Goal: Task Accomplishment & Management: Complete application form

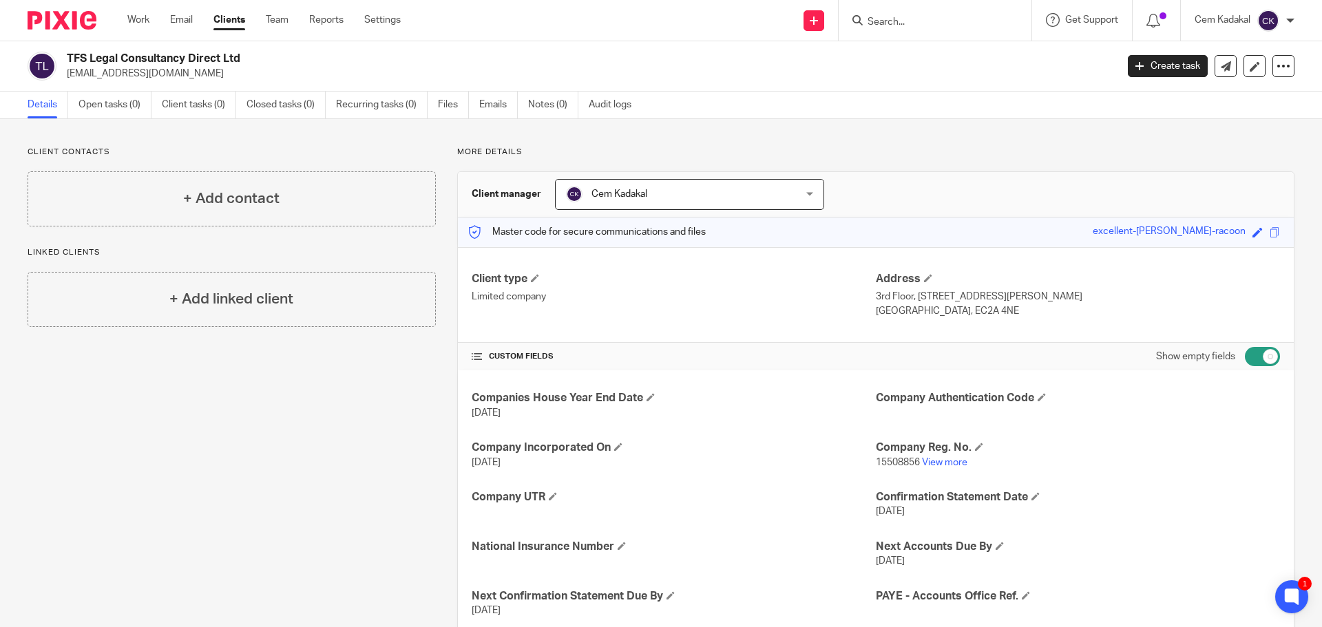
click at [222, 17] on link "Clients" at bounding box center [229, 20] width 32 height 14
click at [233, 19] on link "Clients" at bounding box center [229, 20] width 32 height 14
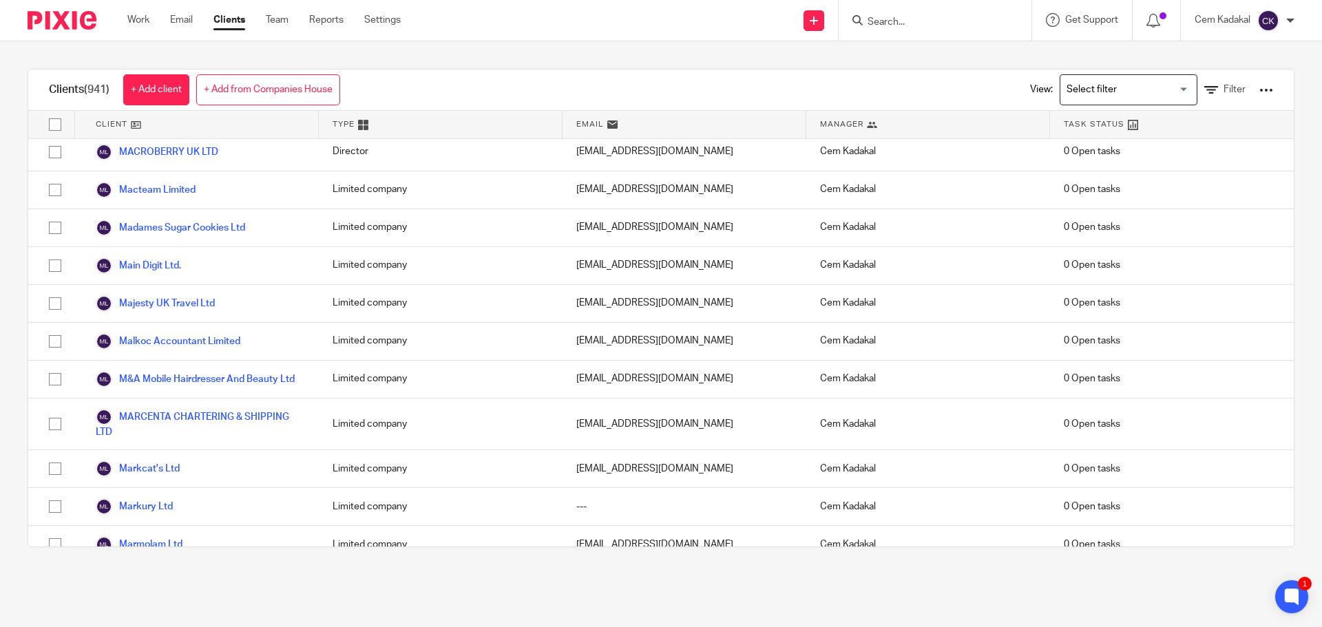
scroll to position [20384, 0]
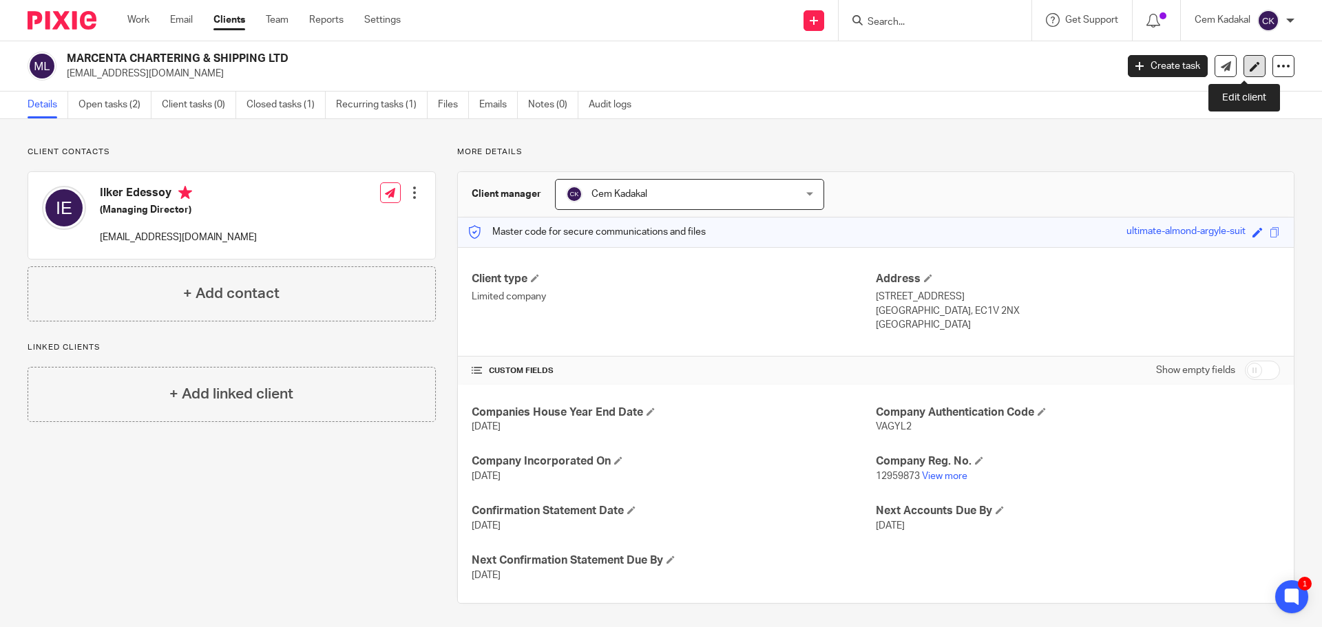
click at [1249, 66] on icon at bounding box center [1254, 66] width 10 height 10
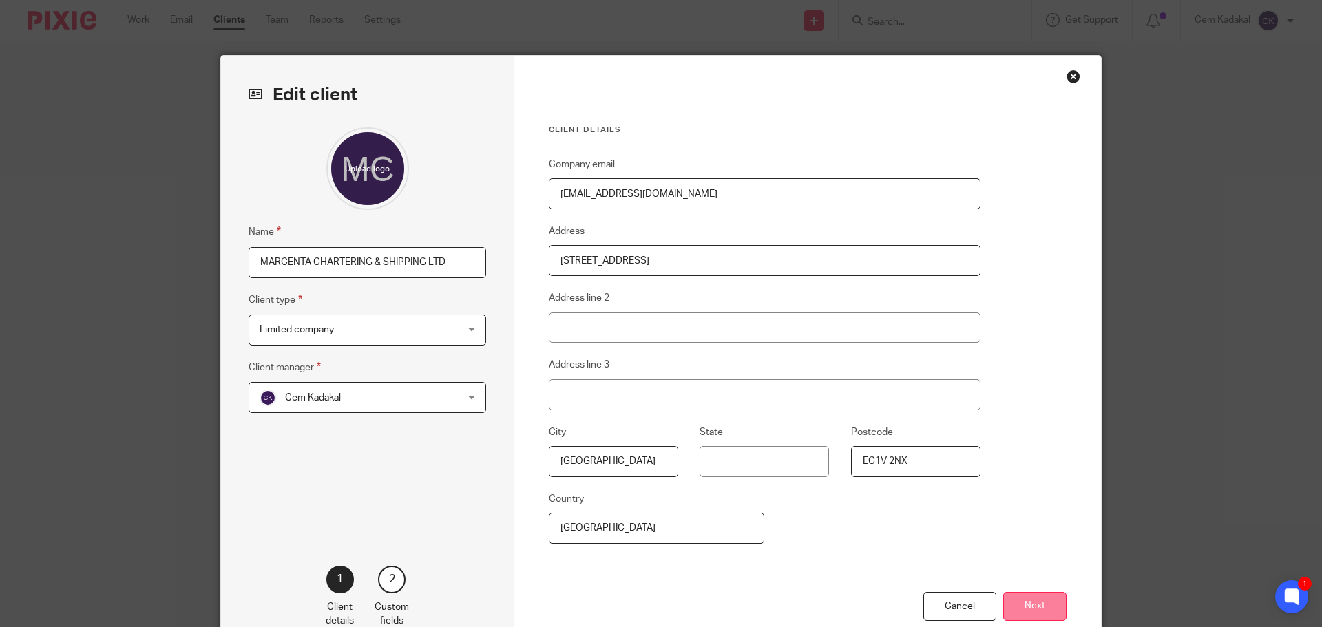
click at [1028, 606] on button "Next" at bounding box center [1034, 607] width 63 height 30
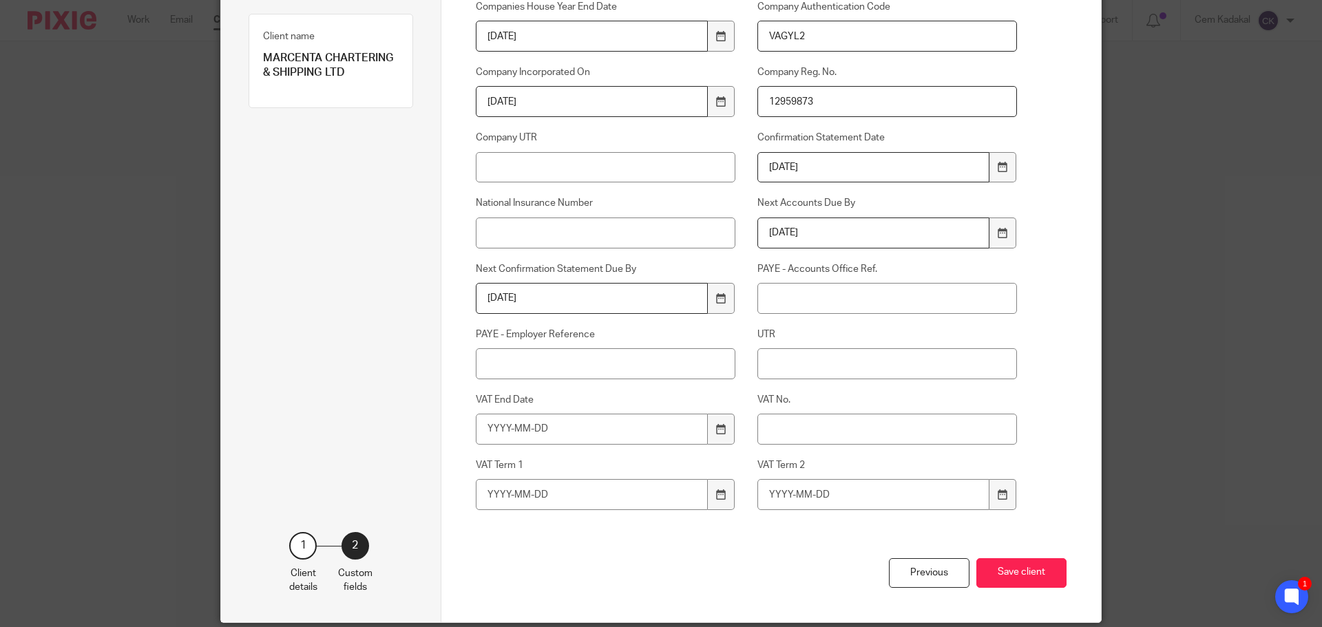
scroll to position [229, 0]
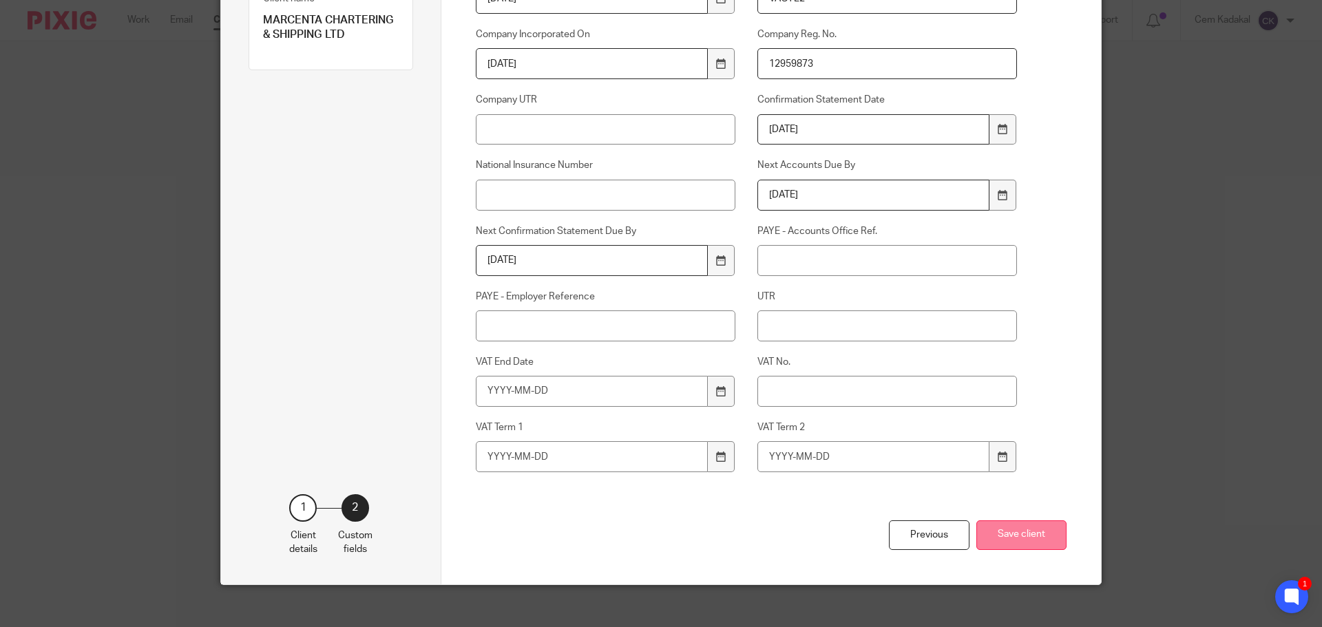
click at [1017, 540] on button "Save client" at bounding box center [1021, 535] width 90 height 30
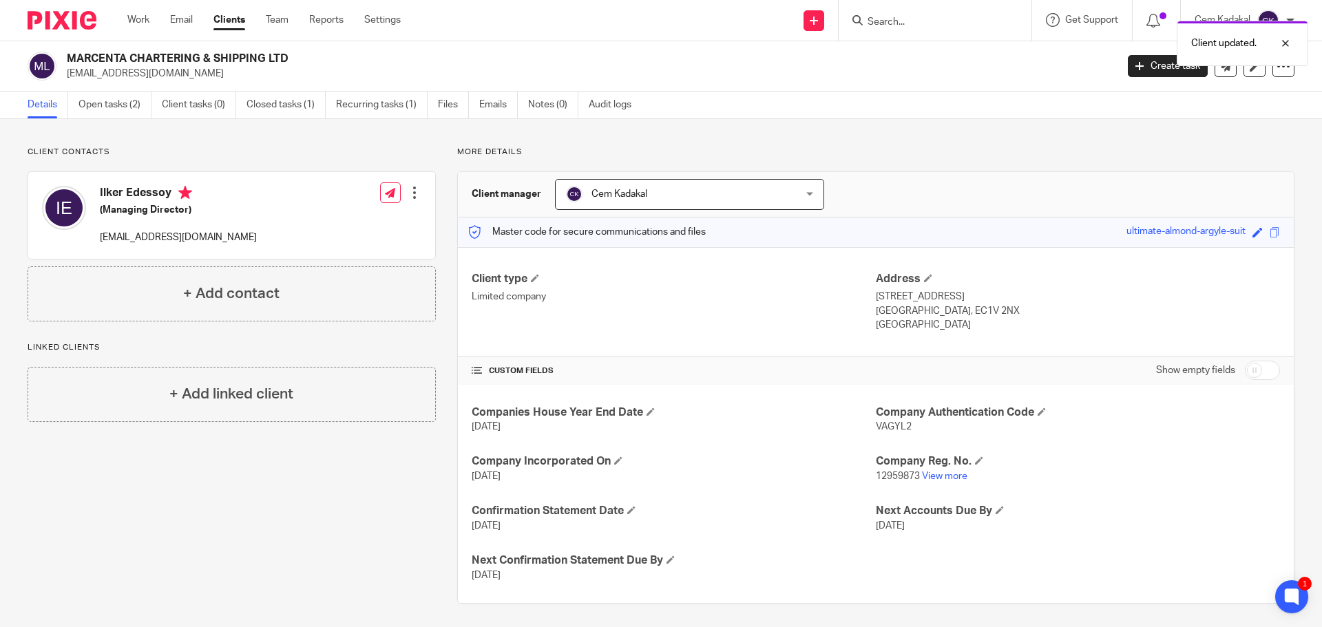
click at [412, 191] on div at bounding box center [415, 193] width 14 height 14
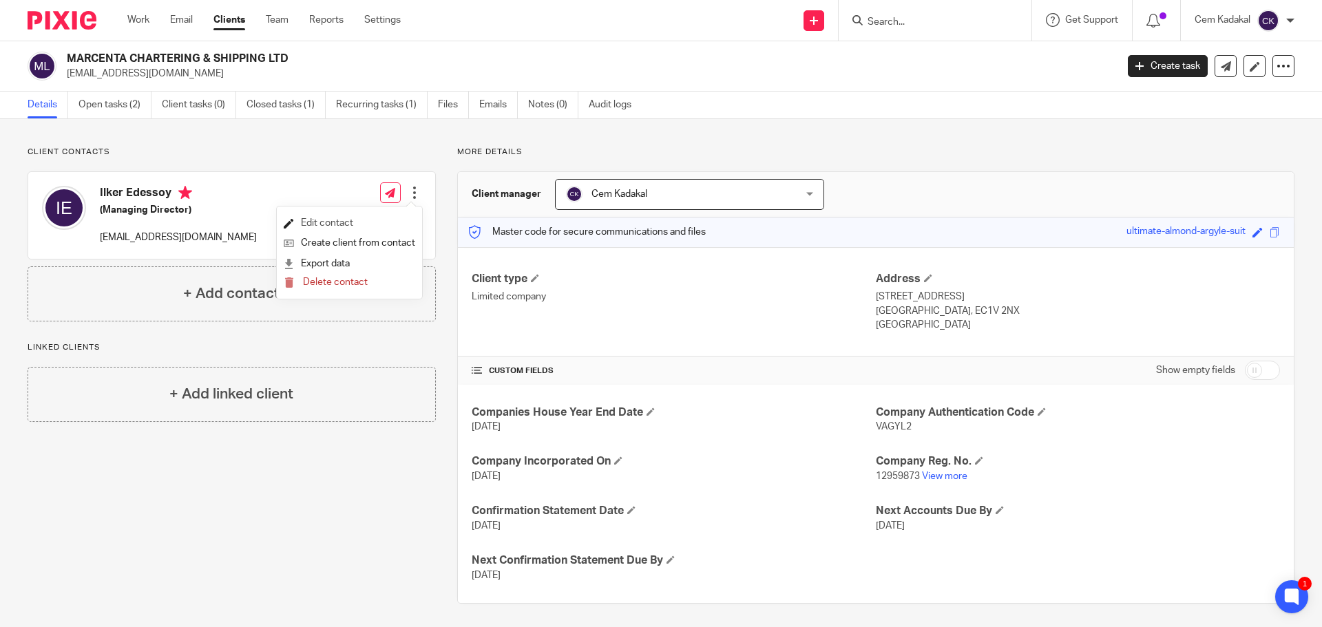
click at [359, 217] on link "Edit contact" at bounding box center [349, 223] width 131 height 20
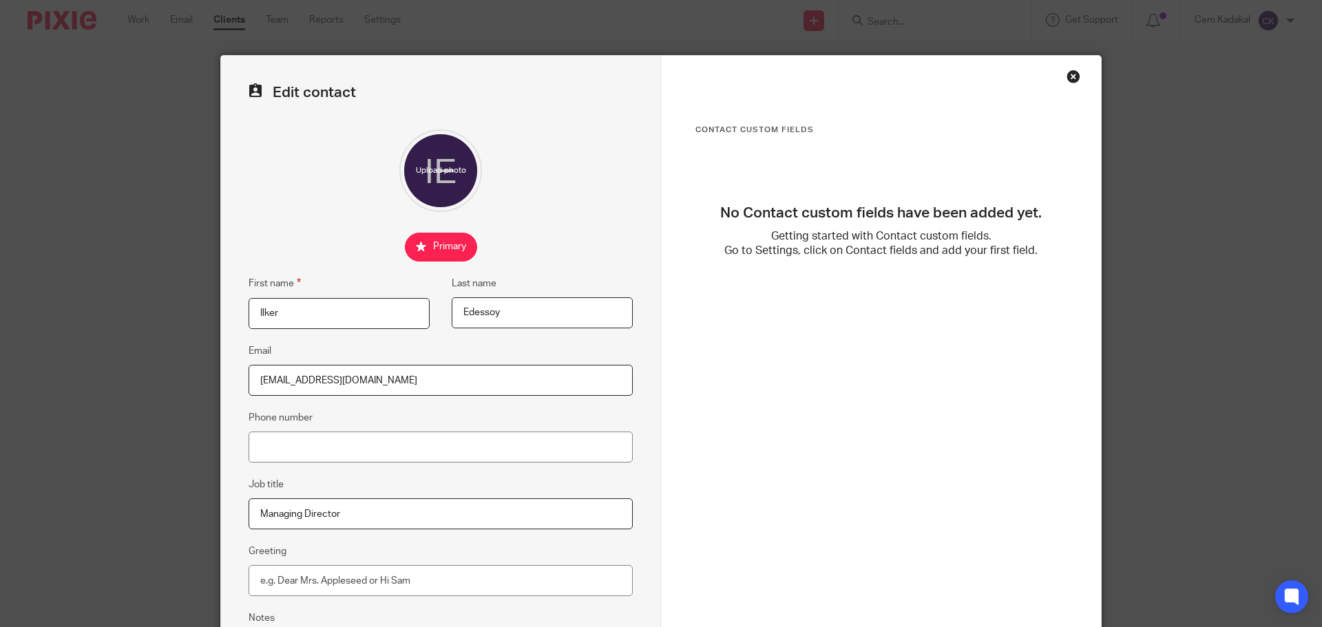
drag, startPoint x: 367, startPoint y: 379, endPoint x: 176, endPoint y: 371, distance: 191.5
click at [176, 371] on div "Edit contact First name [PERSON_NAME] Last name [GEOGRAPHIC_DATA] Email [EMAIL_…" at bounding box center [661, 313] width 1322 height 627
paste input "[EMAIL_ADDRESS][DOMAIN_NAME]"
type input "[EMAIL_ADDRESS][DOMAIN_NAME]"
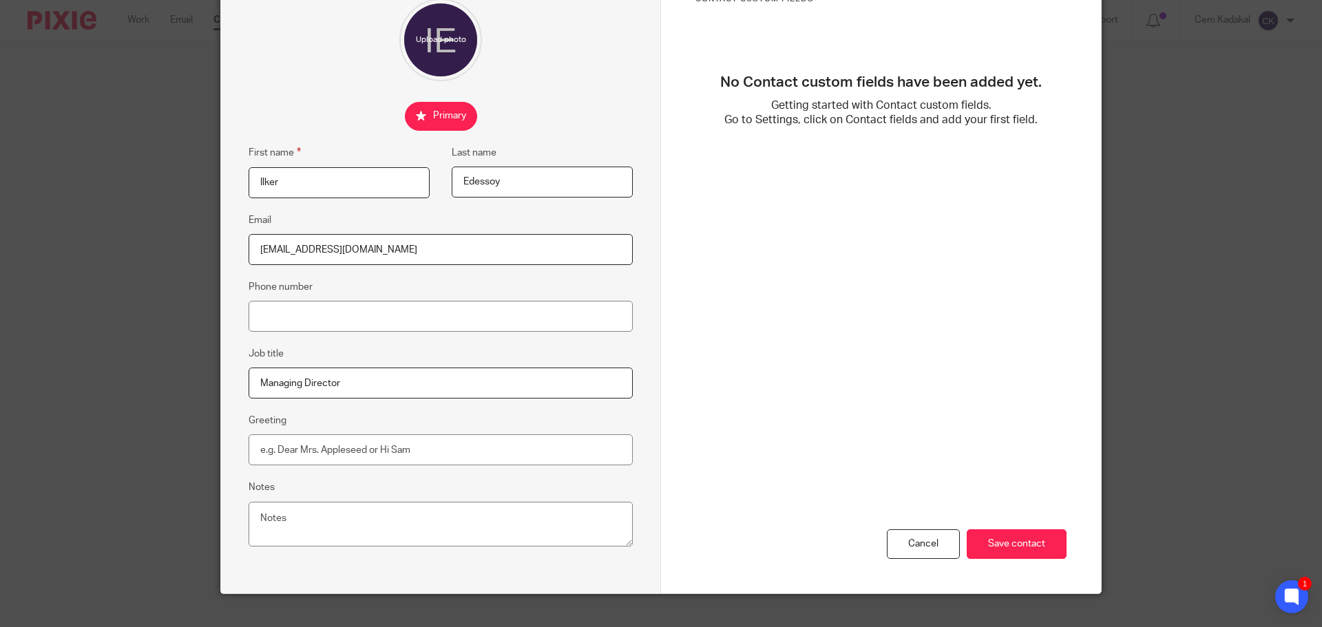
scroll to position [153, 0]
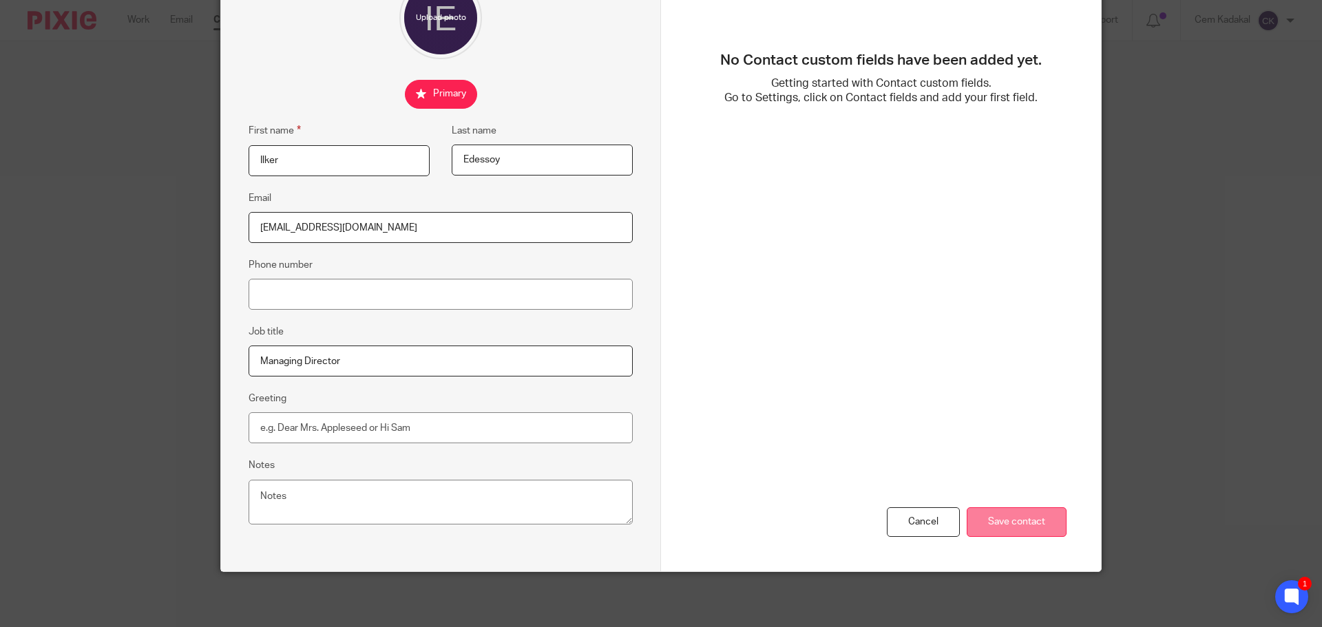
click at [998, 518] on input "Save contact" at bounding box center [1016, 522] width 100 height 30
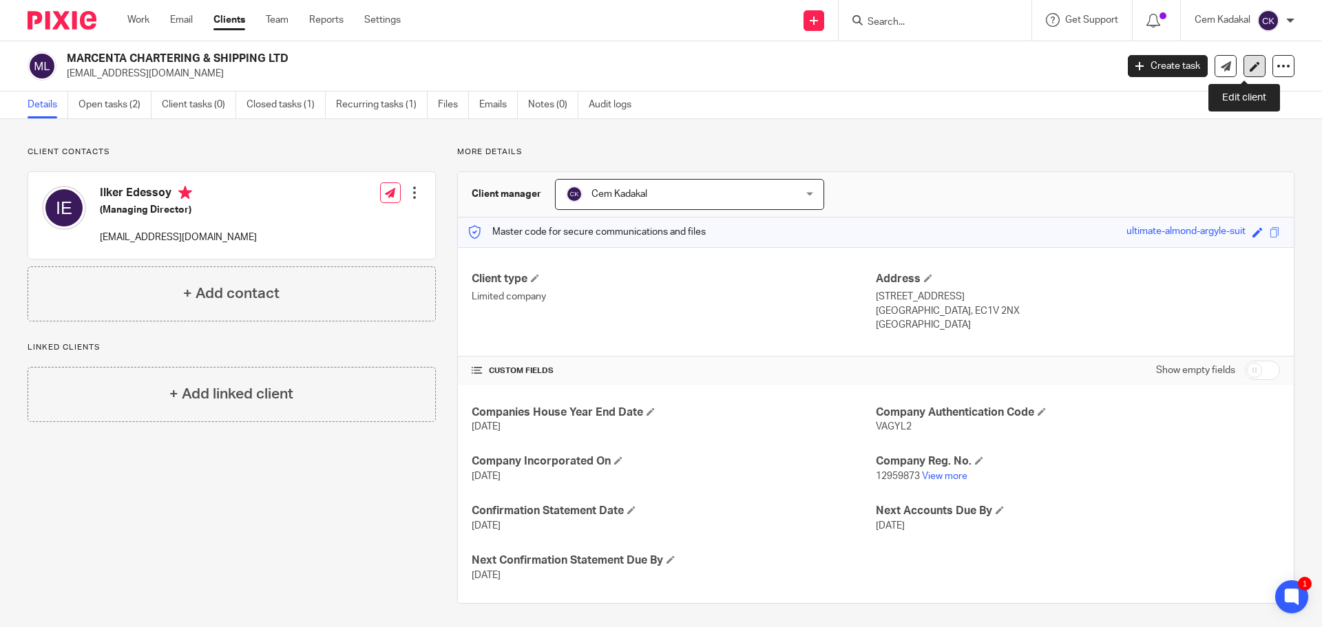
click at [1249, 62] on icon at bounding box center [1254, 66] width 10 height 10
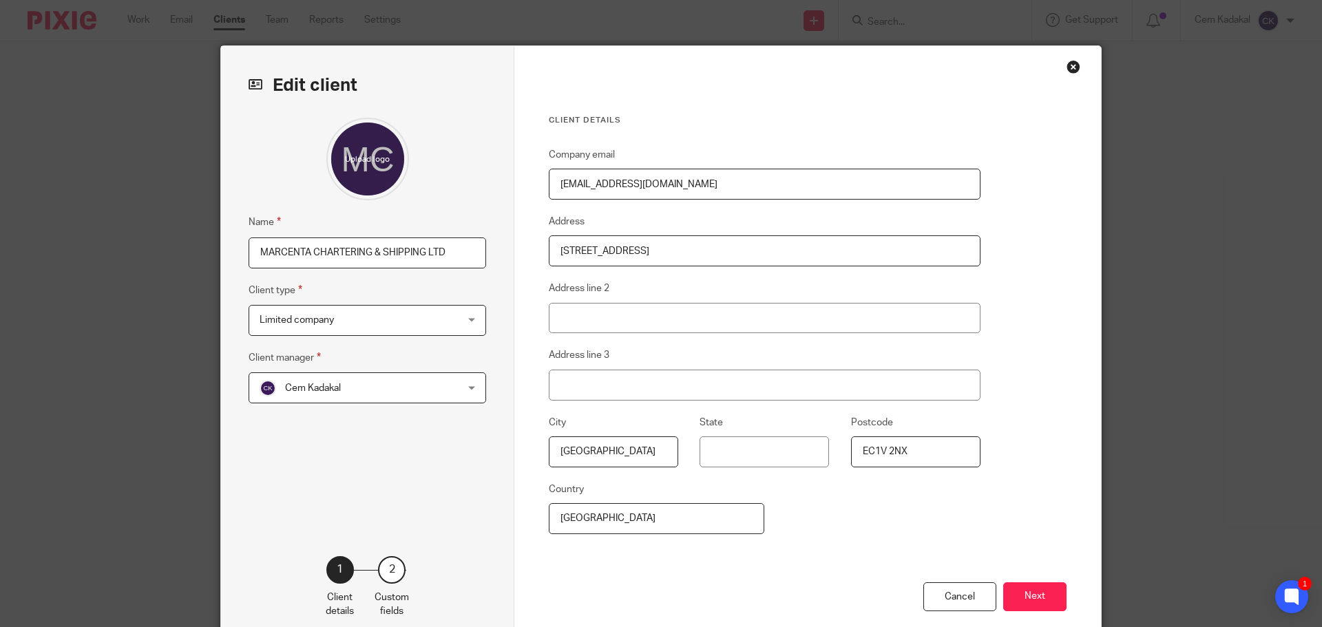
scroll to position [4, 0]
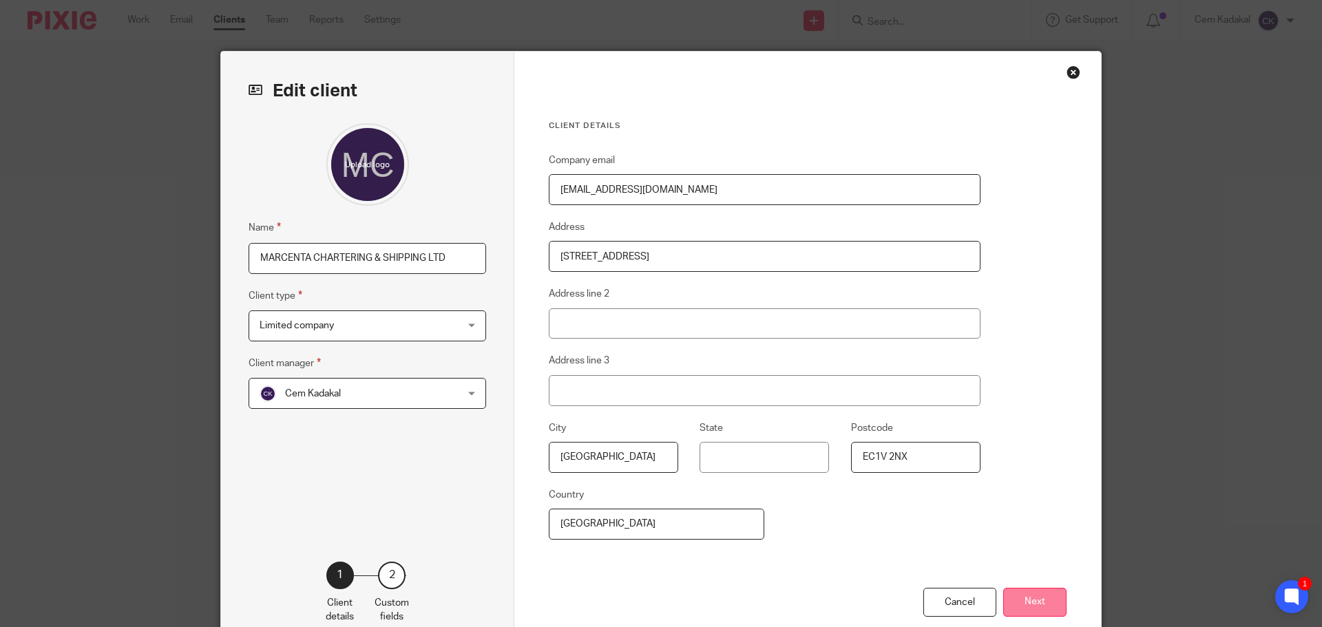
click at [1020, 602] on button "Next" at bounding box center [1034, 603] width 63 height 30
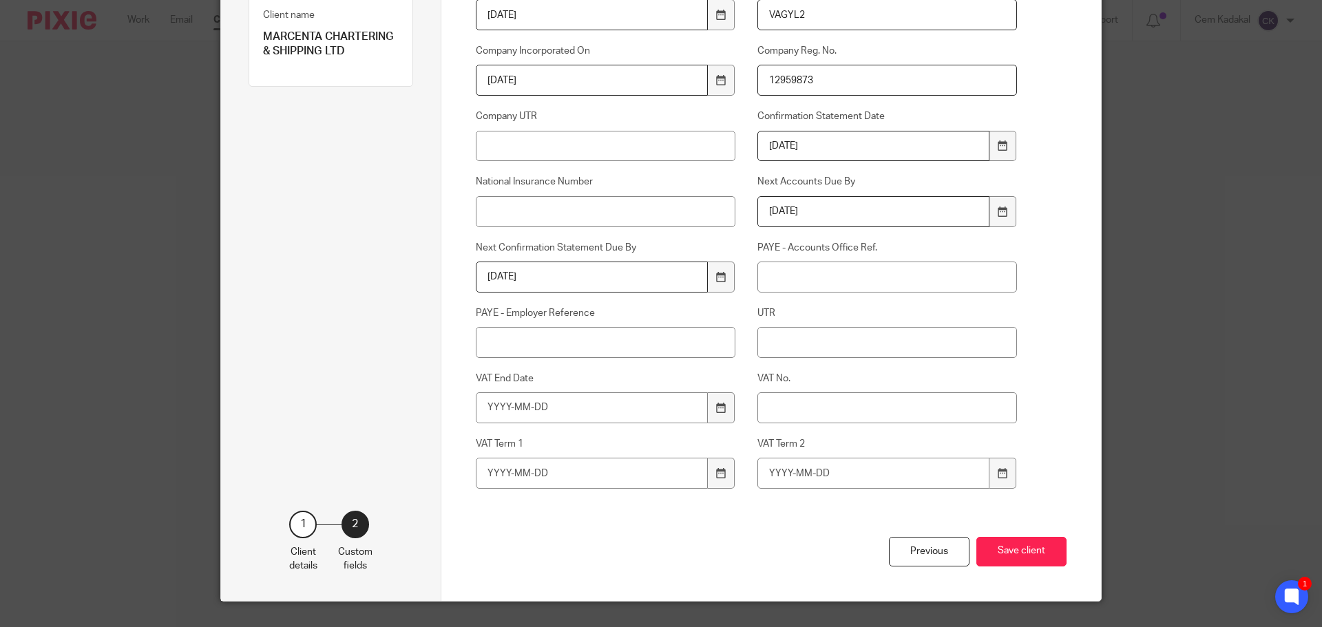
scroll to position [242, 0]
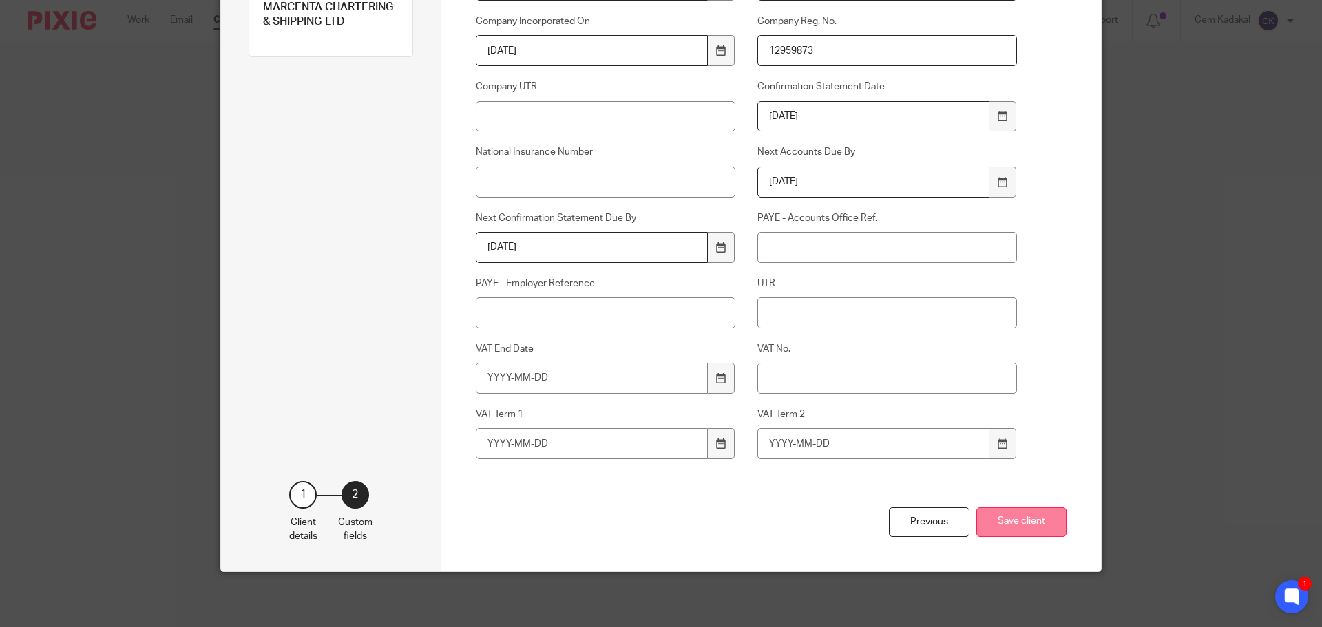
click at [1034, 522] on button "Save client" at bounding box center [1021, 522] width 90 height 30
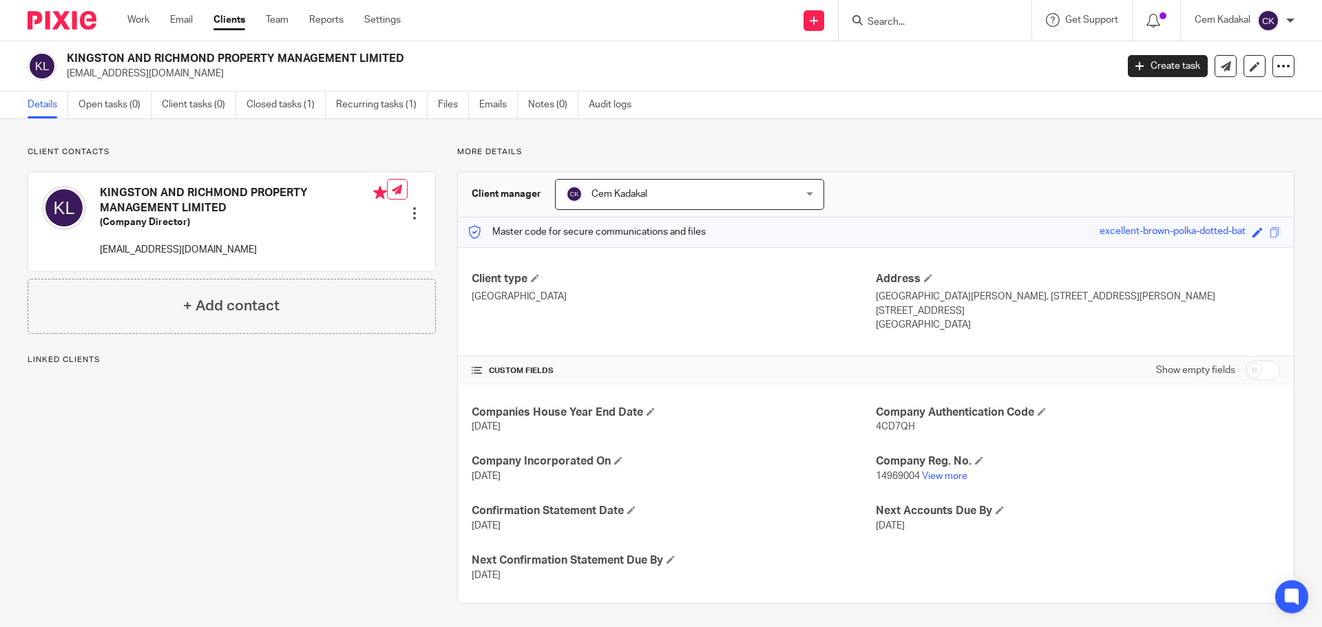
click link "Clients"
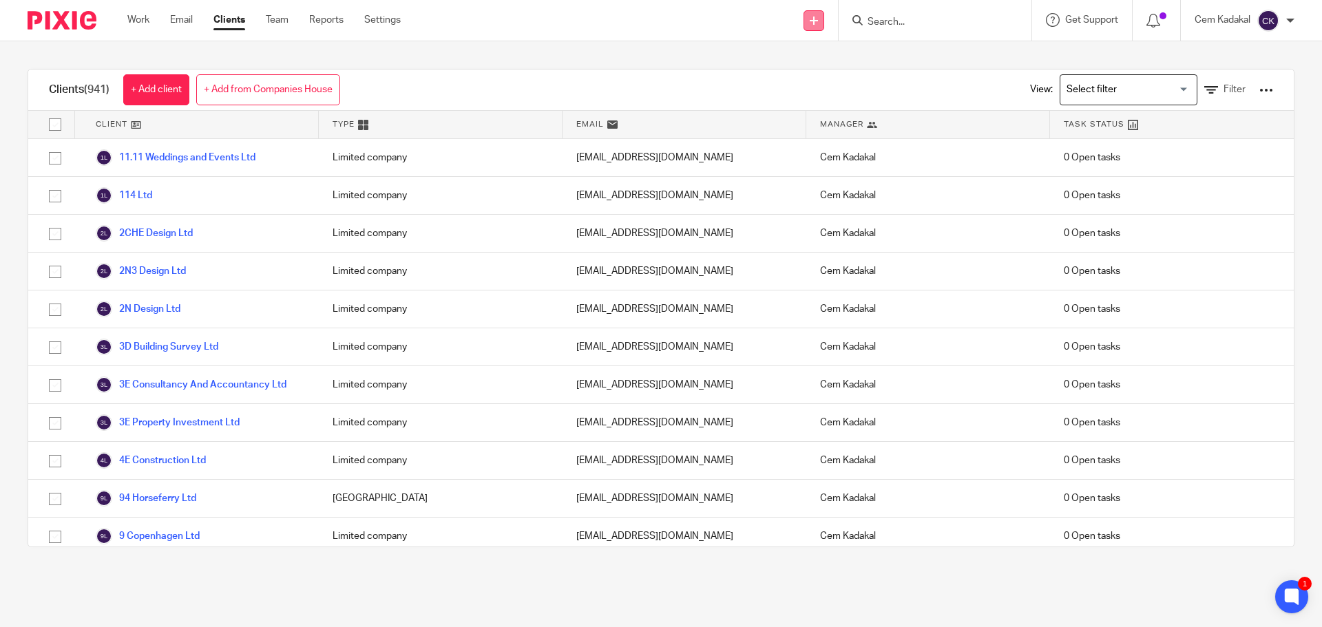
click at [814, 18] on icon at bounding box center [814, 21] width 8 height 8
click at [821, 99] on link "Add client" at bounding box center [812, 105] width 85 height 20
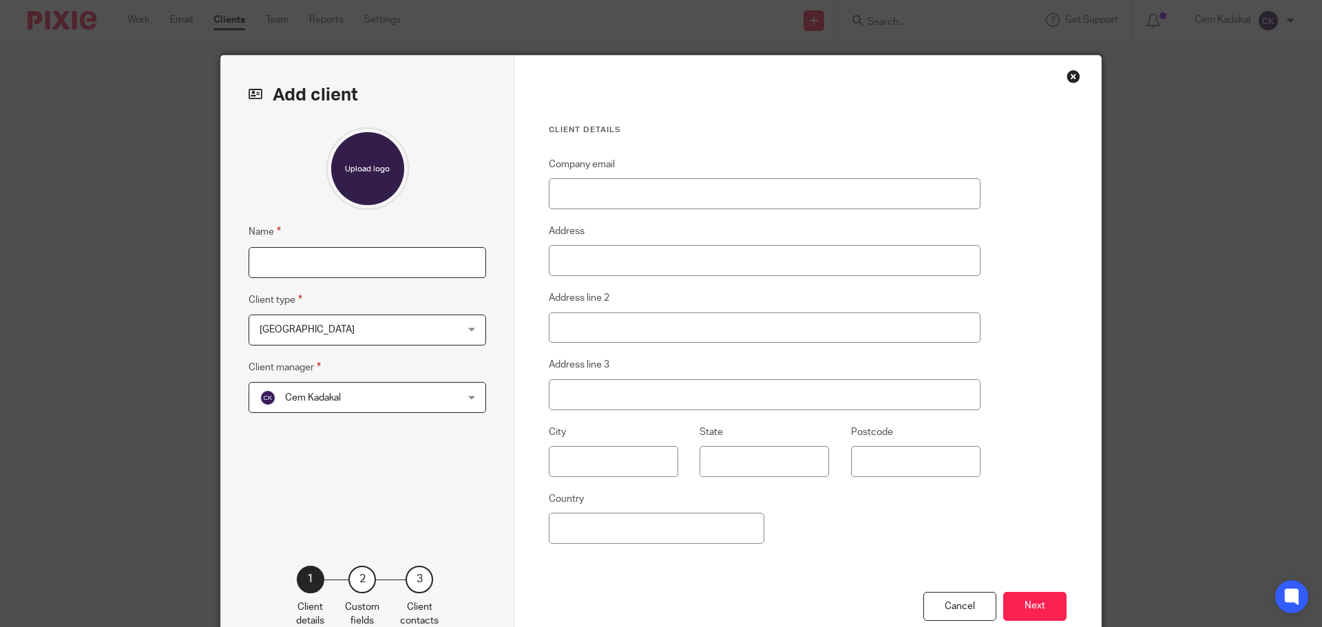
click at [277, 258] on input "Name" at bounding box center [366, 262] width 237 height 31
type input "TLG London Cafe Ltd"
click at [310, 339] on span "[GEOGRAPHIC_DATA]" at bounding box center [350, 329] width 180 height 29
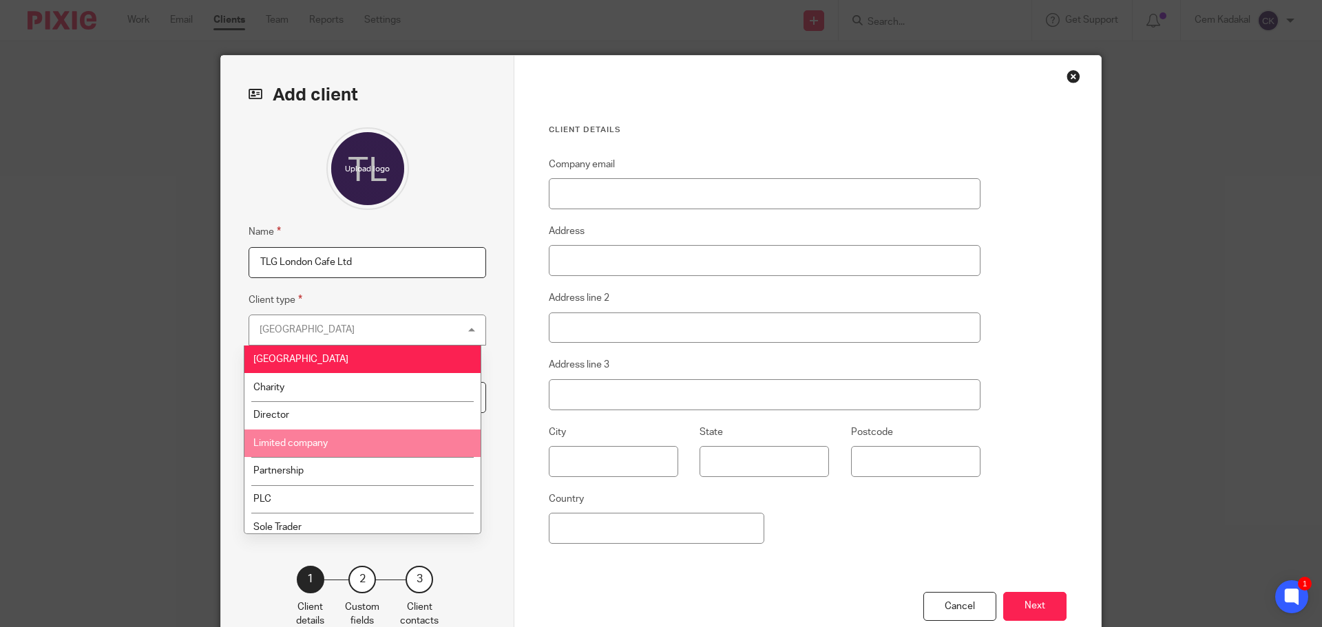
click at [308, 437] on li "Limited company" at bounding box center [362, 444] width 236 height 28
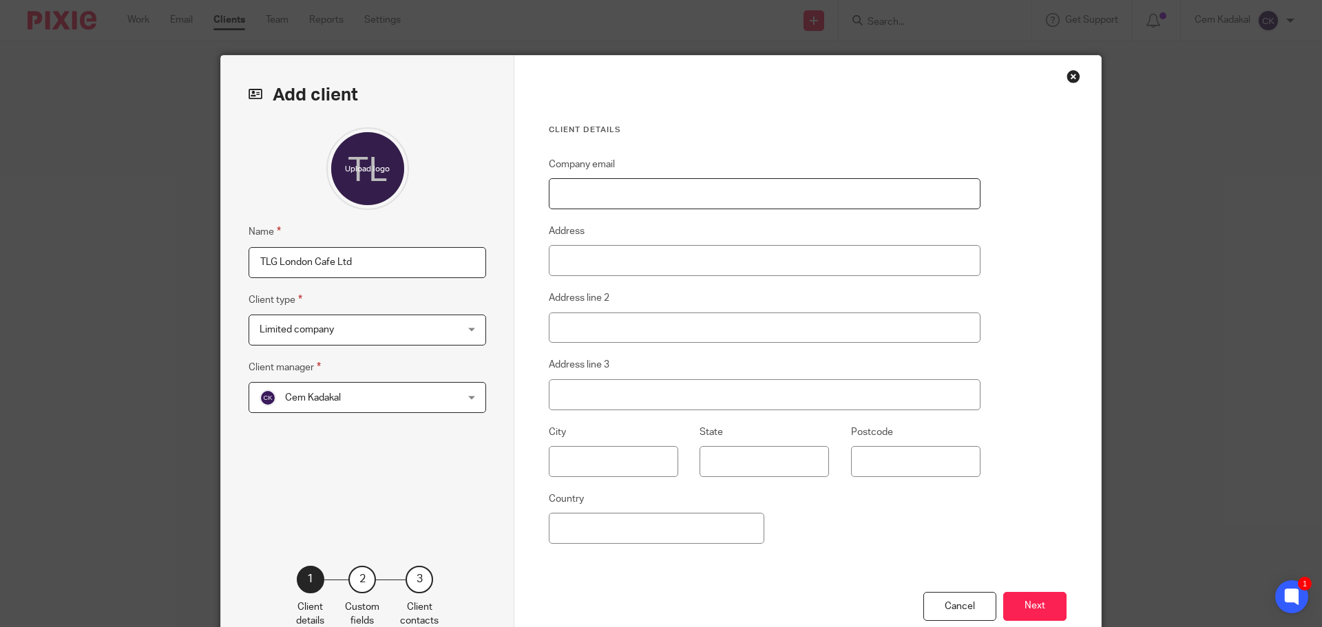
click at [631, 182] on input "Company email" at bounding box center [765, 193] width 432 height 31
paste input "tolgaozsuer@yahoo.com"
type input "tolgaozsuer@yahoo.com"
click at [565, 259] on input "Address" at bounding box center [765, 260] width 432 height 31
paste input "282 Franciscan Road, London, England, SW17 8HF"
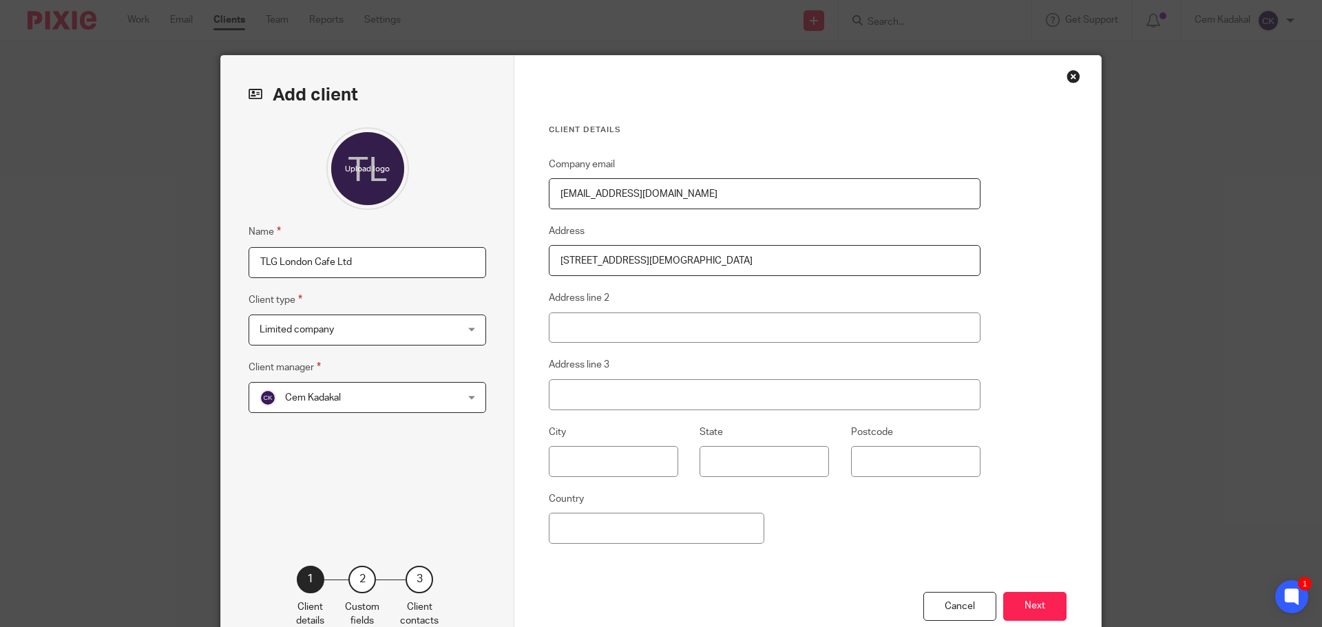
drag, startPoint x: 726, startPoint y: 259, endPoint x: 774, endPoint y: 258, distance: 48.2
click at [774, 258] on input "282 Franciscan Road, London, England, SW17 8HF" at bounding box center [765, 260] width 432 height 31
type input "282 Franciscan Road, London, England,"
click at [885, 453] on input "Postcode" at bounding box center [915, 461] width 129 height 31
paste input "SW17 8HF"
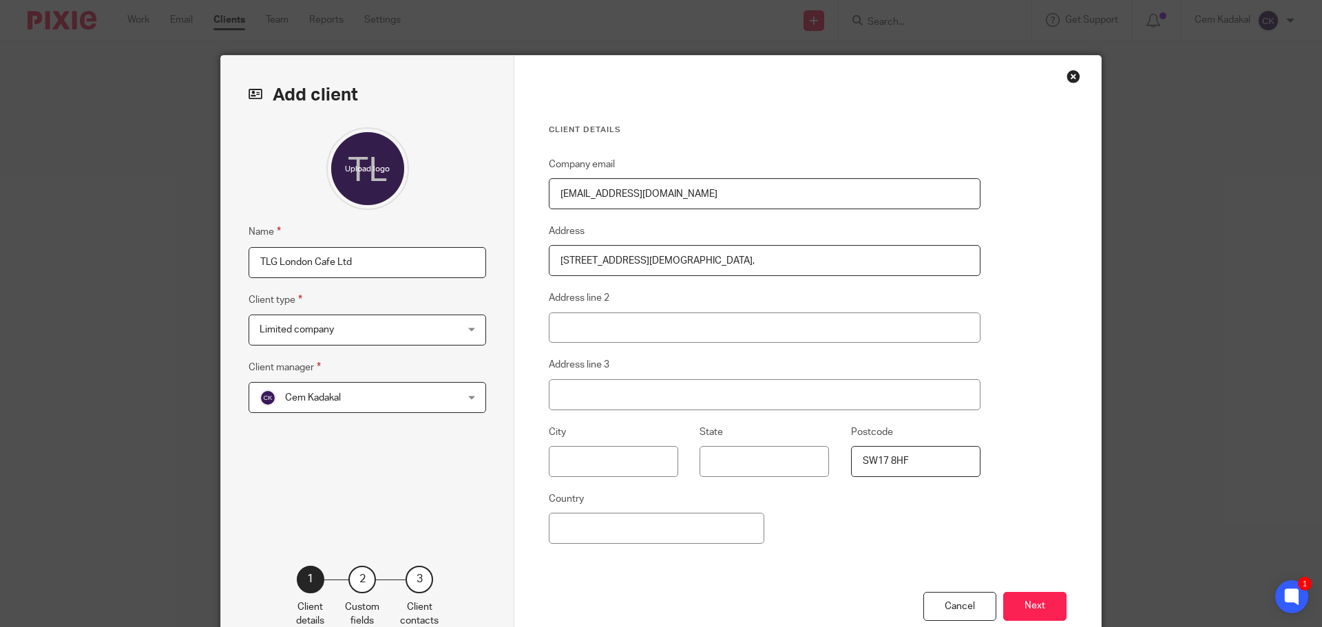
type input "SW17 8HF"
click at [569, 458] on input "text" at bounding box center [613, 461] width 129 height 31
type input "London"
drag, startPoint x: 644, startPoint y: 258, endPoint x: 755, endPoint y: 255, distance: 110.9
click at [755, 255] on input "282 Franciscan Road, London, England," at bounding box center [765, 260] width 432 height 31
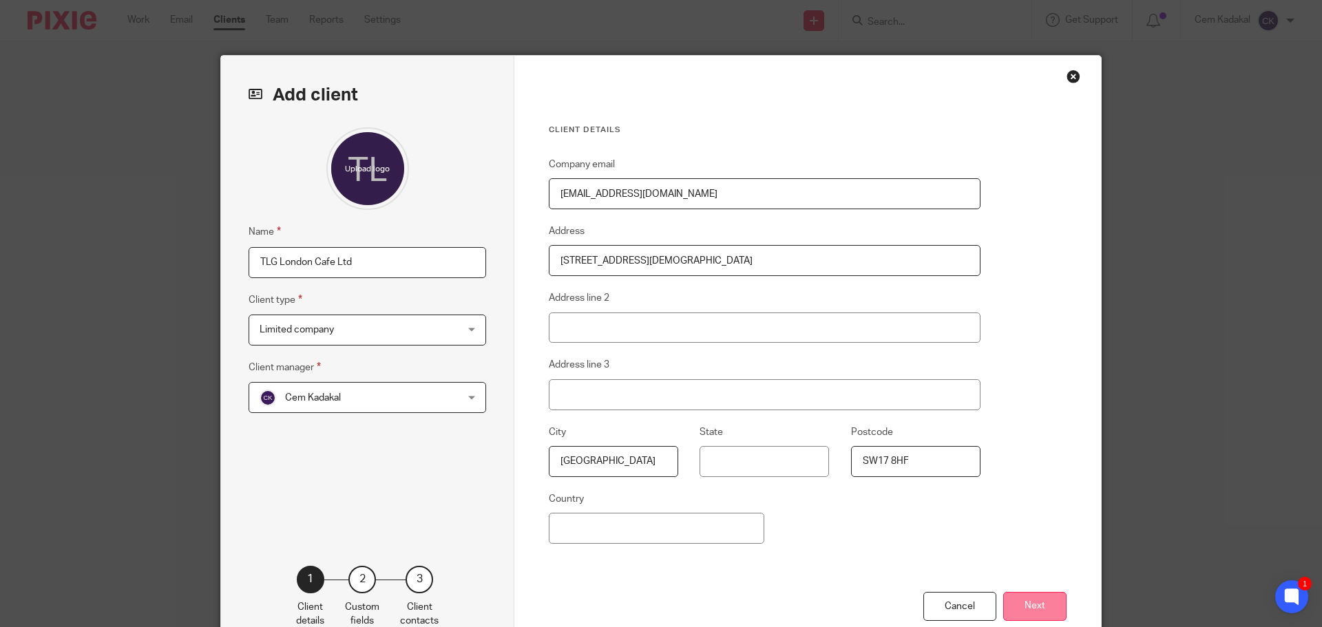
type input "282 Franciscan Road"
click at [1034, 604] on button "Next" at bounding box center [1034, 607] width 63 height 30
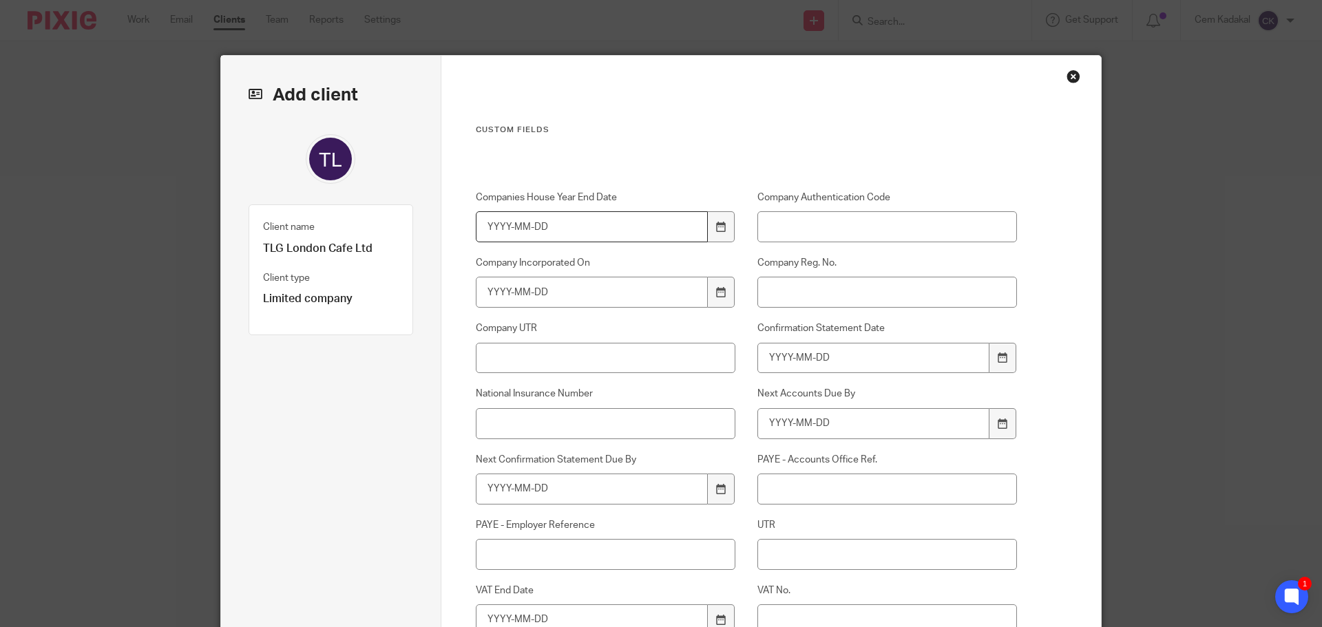
click at [544, 234] on input "Companies House Year End Date" at bounding box center [592, 226] width 233 height 31
type input "2026-03-31"
click at [772, 227] on input "Company Authentication Code" at bounding box center [887, 226] width 260 height 31
click at [606, 295] on input "Company Incorporated On" at bounding box center [592, 292] width 233 height 31
type input "2025-03-13"
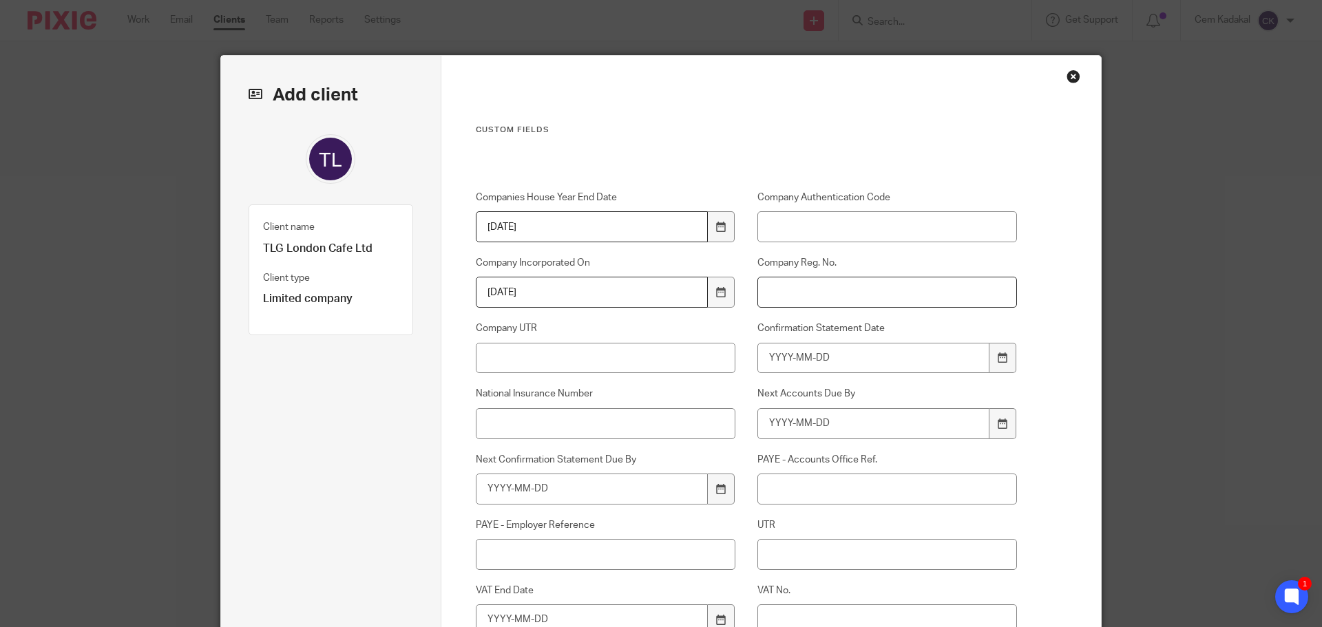
click at [823, 286] on input "Company Reg. No." at bounding box center [887, 292] width 260 height 31
click at [774, 288] on input "Company Reg. No." at bounding box center [887, 292] width 260 height 31
paste input "16314918"
type input "16314918"
click at [586, 370] on input "Company UTR" at bounding box center [606, 358] width 260 height 31
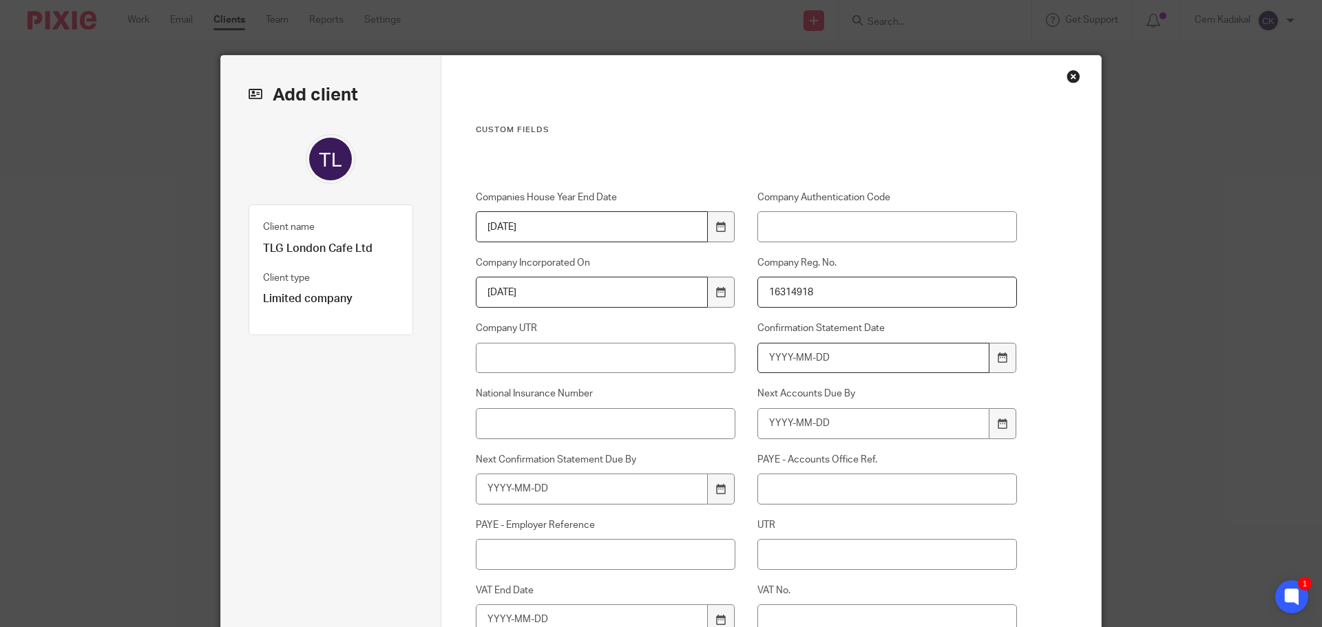
click at [829, 359] on input "Confirmation Statement Date" at bounding box center [873, 358] width 233 height 31
type input "2026-03-12"
click at [829, 425] on input "Next Accounts Due By" at bounding box center [873, 423] width 233 height 31
type input "2026-12-13"
click at [562, 498] on input "Next Confirmation Statement Due By" at bounding box center [592, 489] width 233 height 31
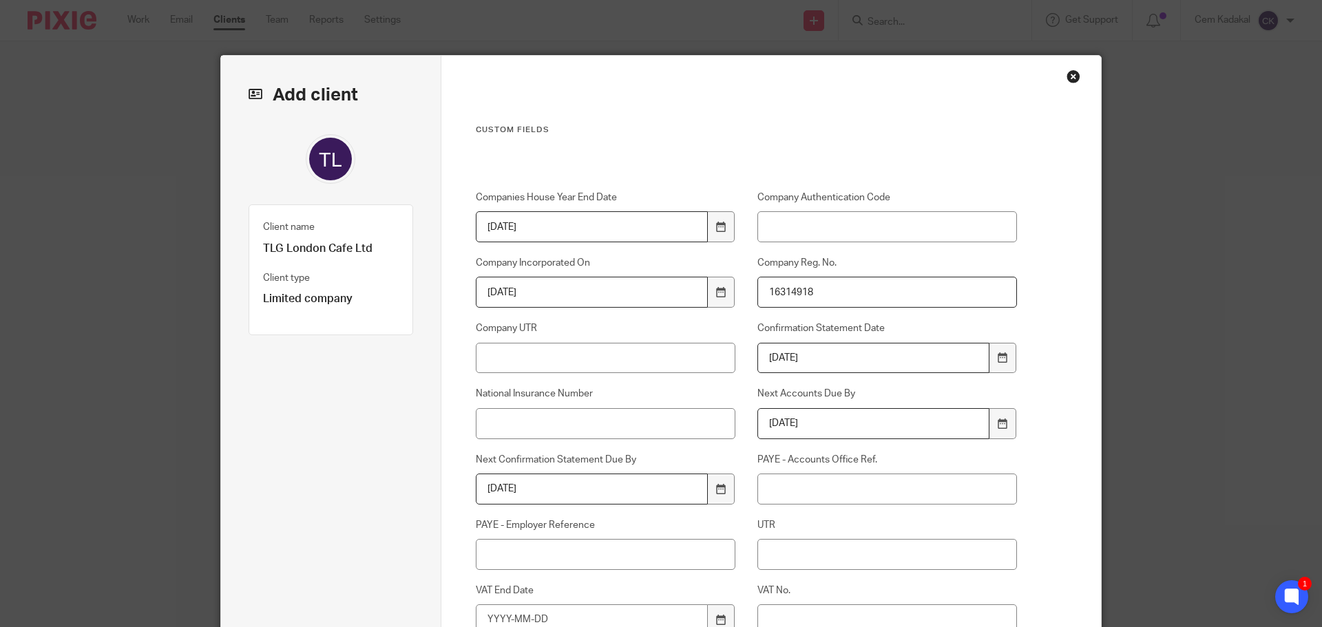
type input "2026-03-26"
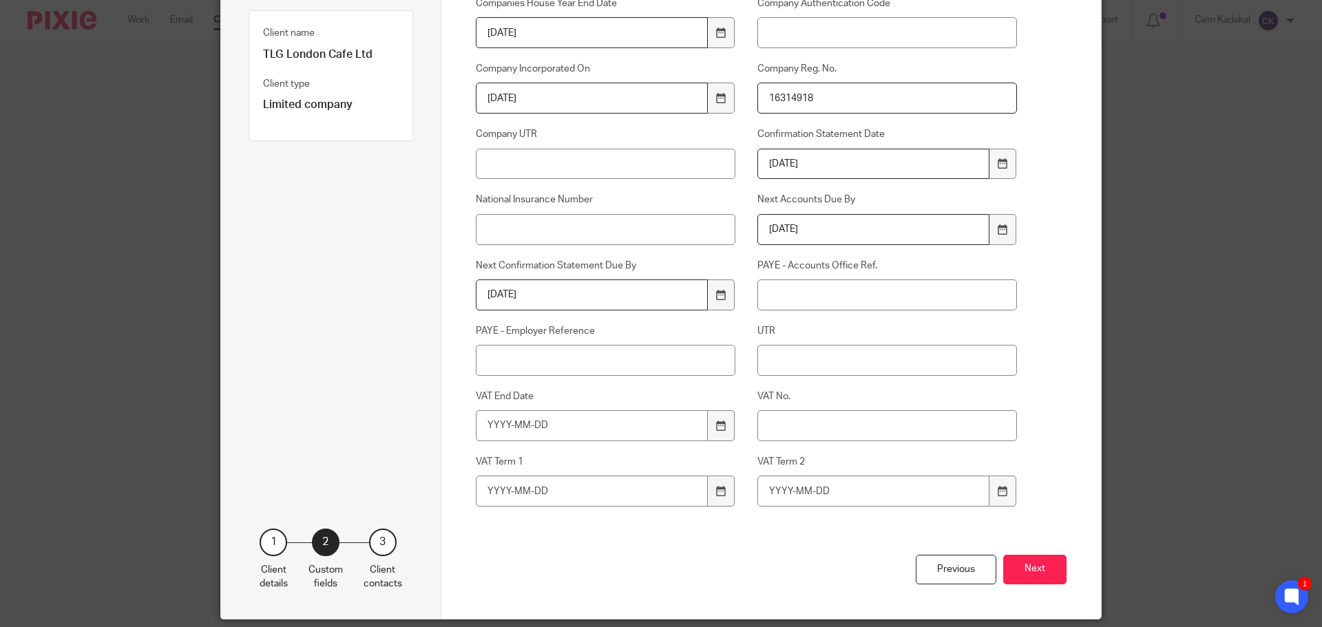
scroll to position [195, 0]
click at [1039, 569] on button "Next" at bounding box center [1034, 569] width 63 height 30
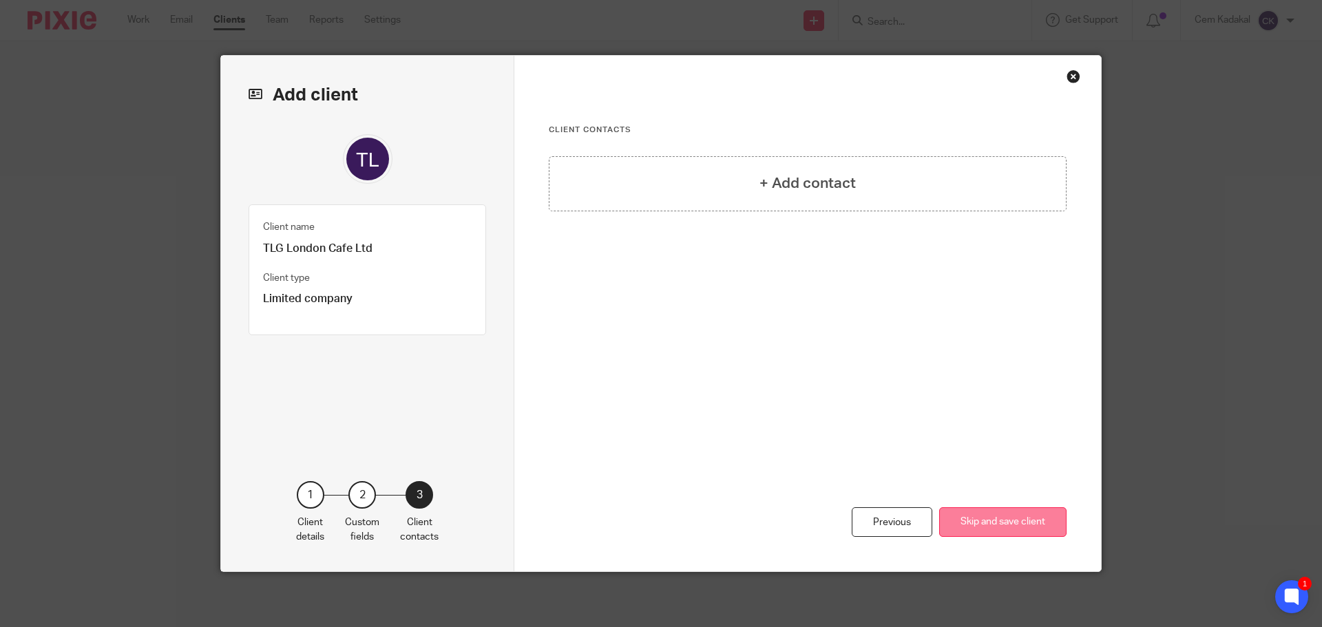
click at [987, 516] on button "Skip and save client" at bounding box center [1002, 522] width 127 height 30
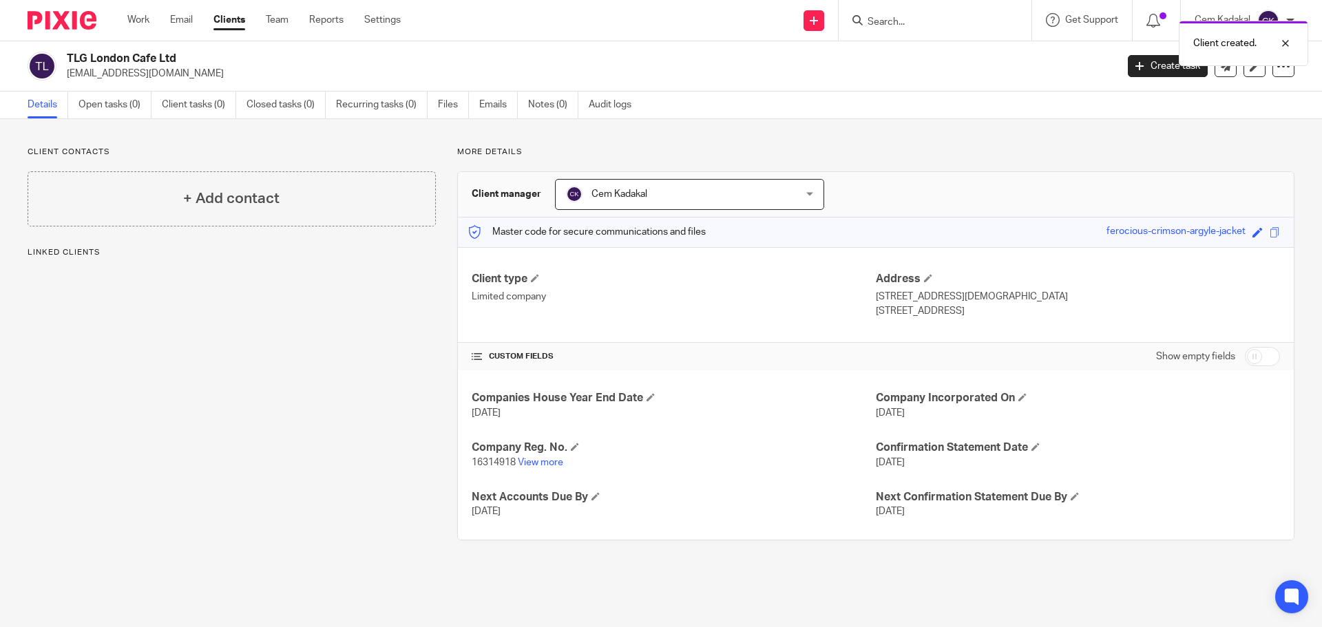
click at [1245, 357] on input "checkbox" at bounding box center [1262, 356] width 35 height 19
checkbox input "true"
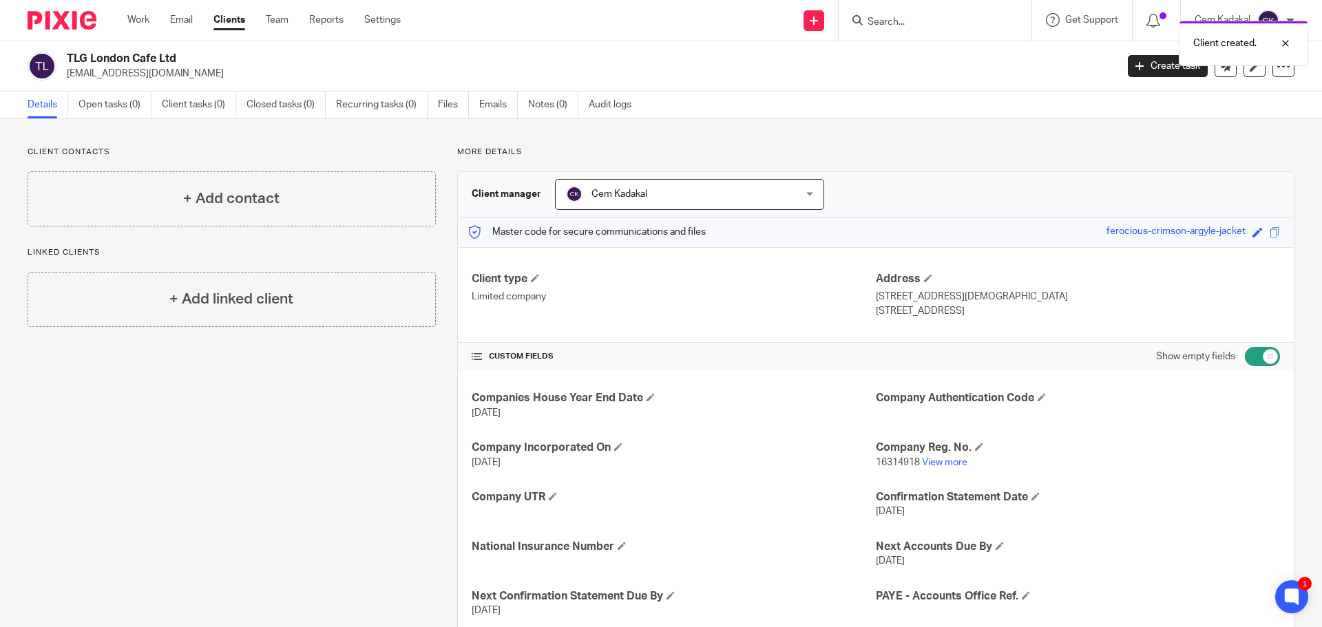
drag, startPoint x: 229, startPoint y: 17, endPoint x: 229, endPoint y: 25, distance: 7.6
click at [229, 18] on link "Clients" at bounding box center [229, 20] width 32 height 14
